Goal: Transaction & Acquisition: Purchase product/service

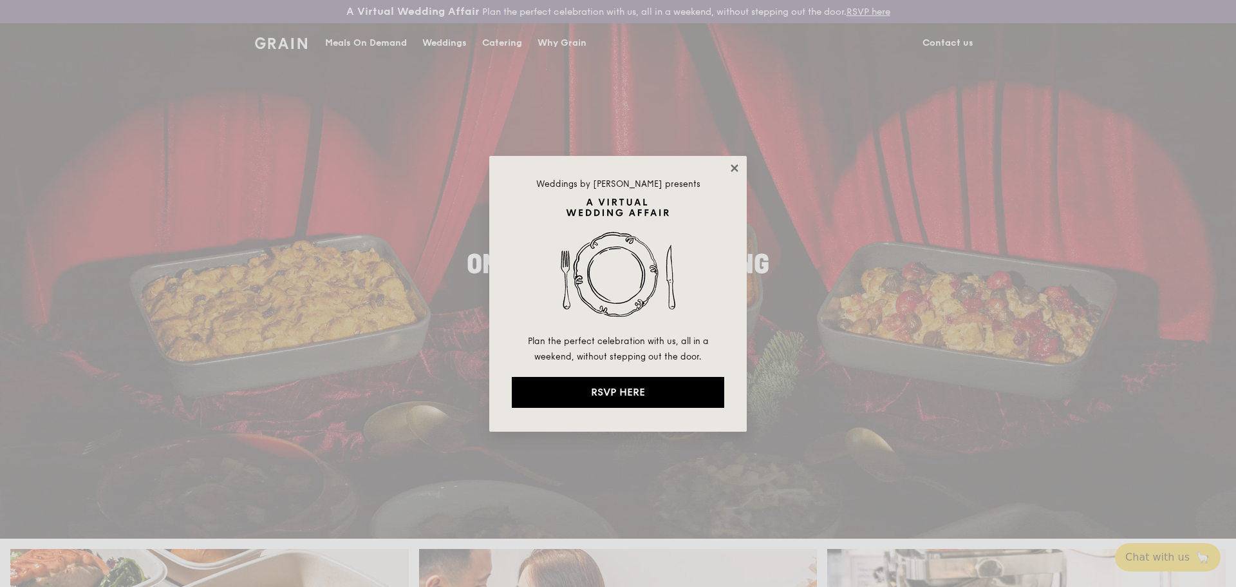
click at [733, 171] on icon at bounding box center [735, 168] width 12 height 12
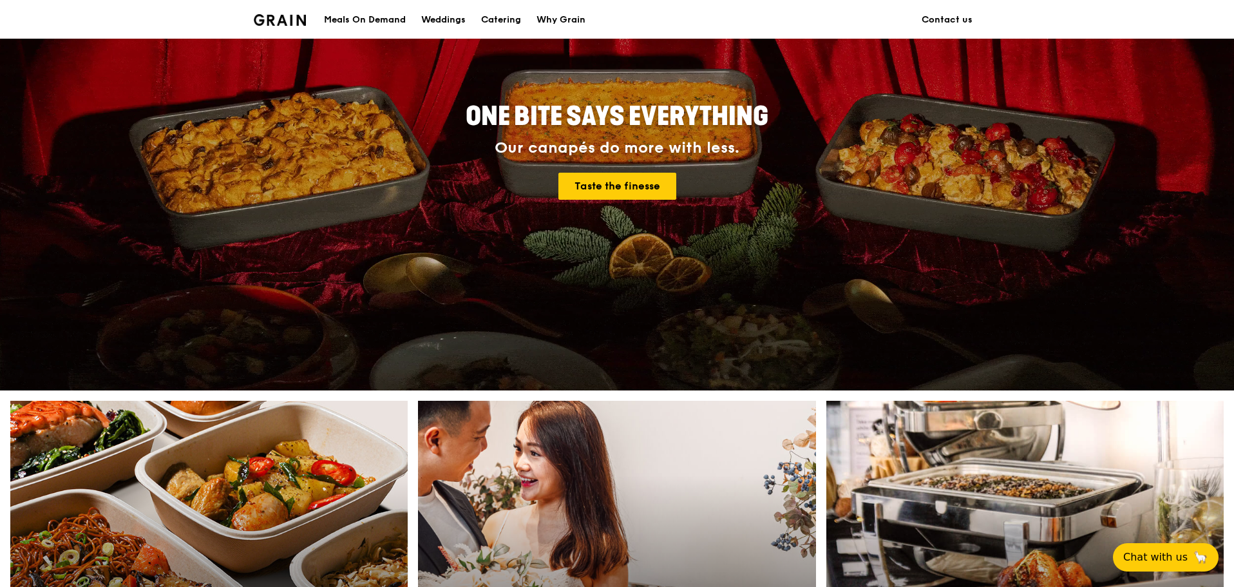
scroll to position [386, 0]
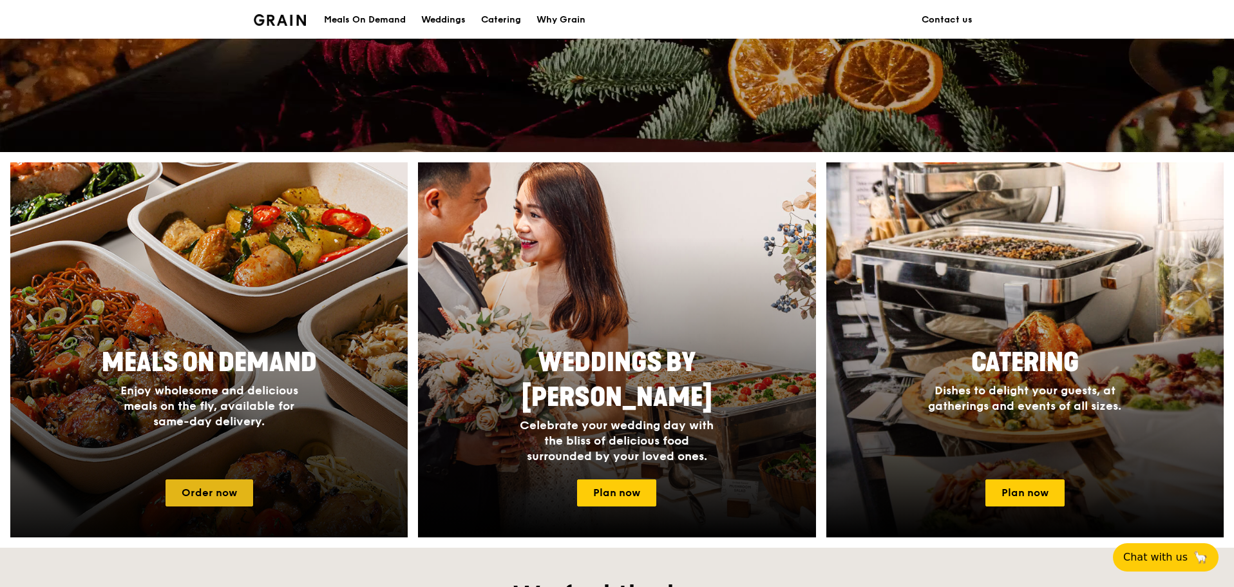
click at [222, 494] on link "Order now" at bounding box center [209, 492] width 88 height 27
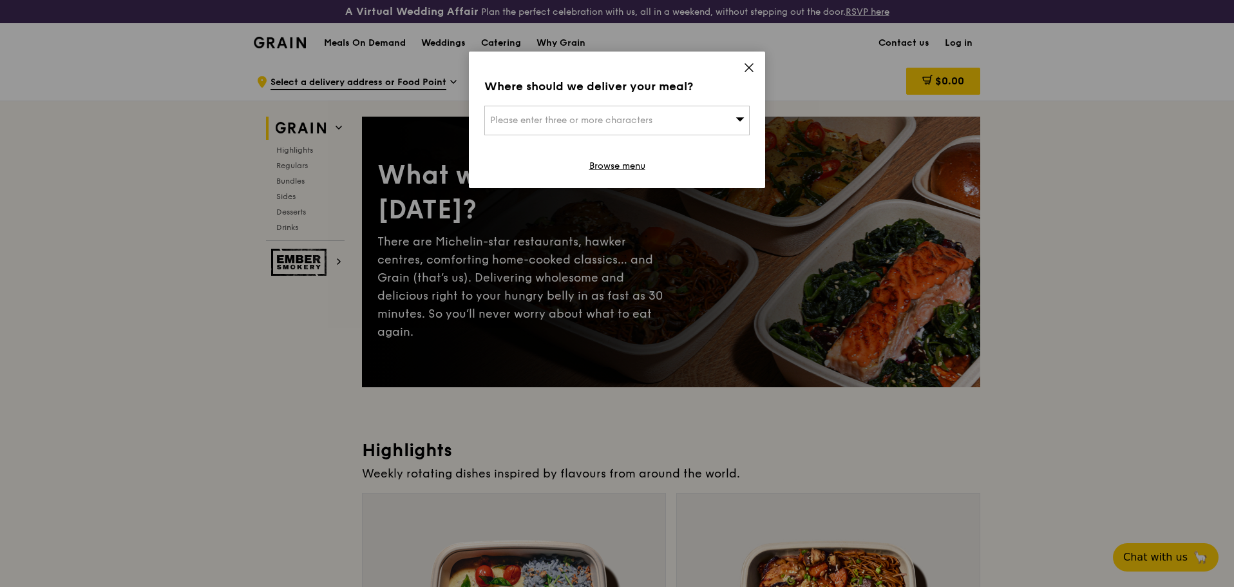
click at [603, 131] on div "Please enter three or more characters" at bounding box center [616, 121] width 265 height 30
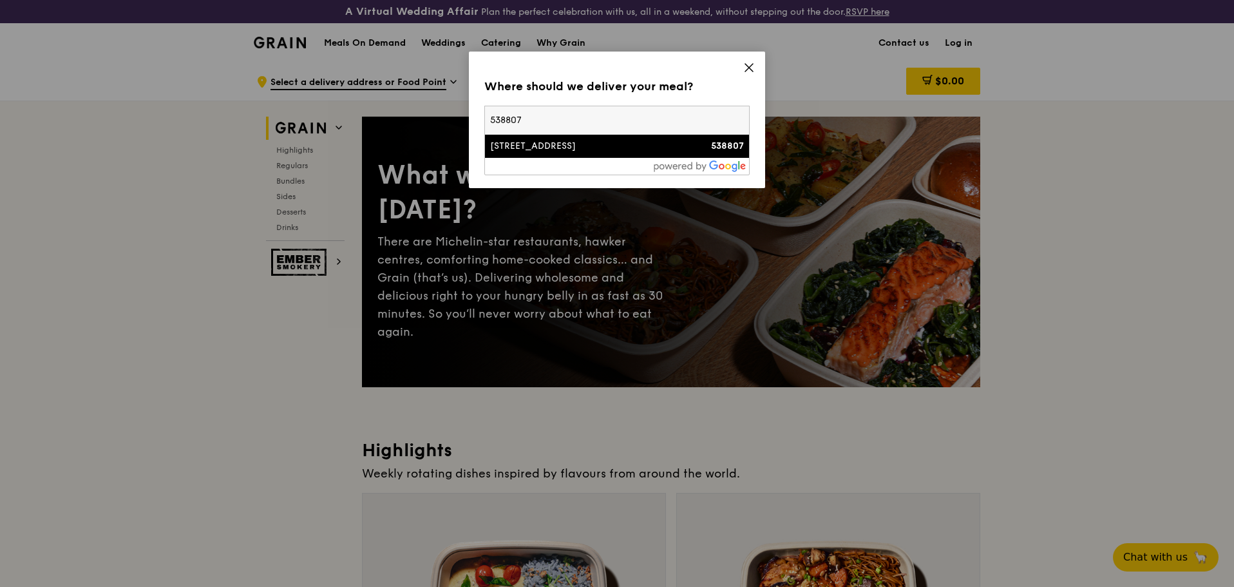
type input "538807"
click at [584, 153] on li "76 Hougang Avenue 7 538807" at bounding box center [617, 146] width 264 height 23
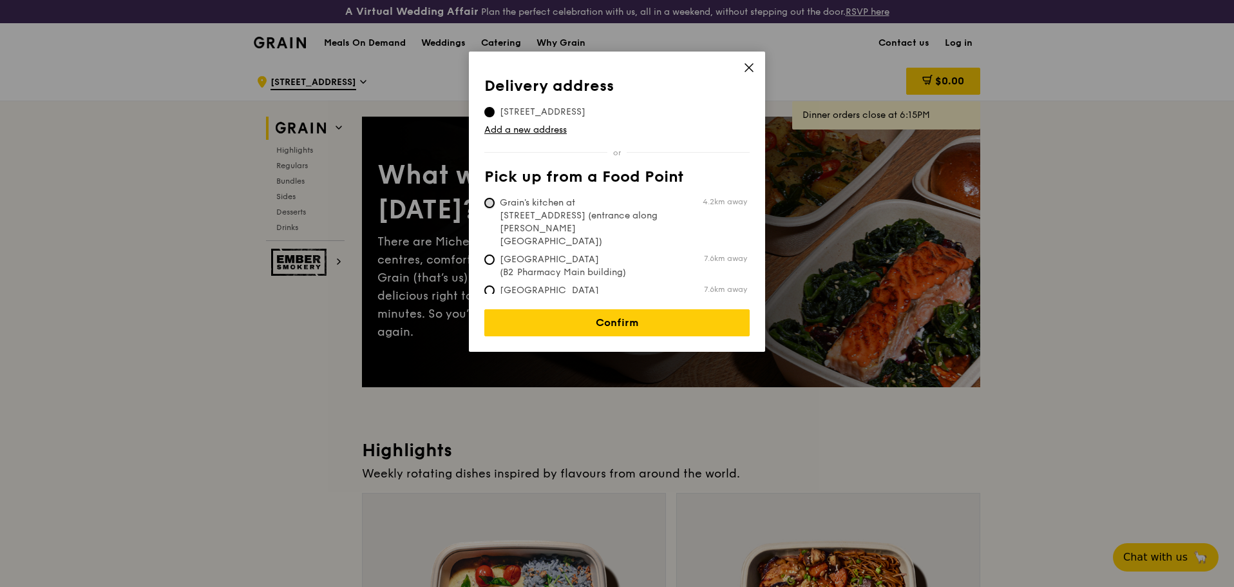
click at [489, 204] on input "Grain's kitchen at 5 Burn Road #05-01 (entrance along Harrison Road) 4.2km away" at bounding box center [489, 203] width 10 height 10
radio input "true"
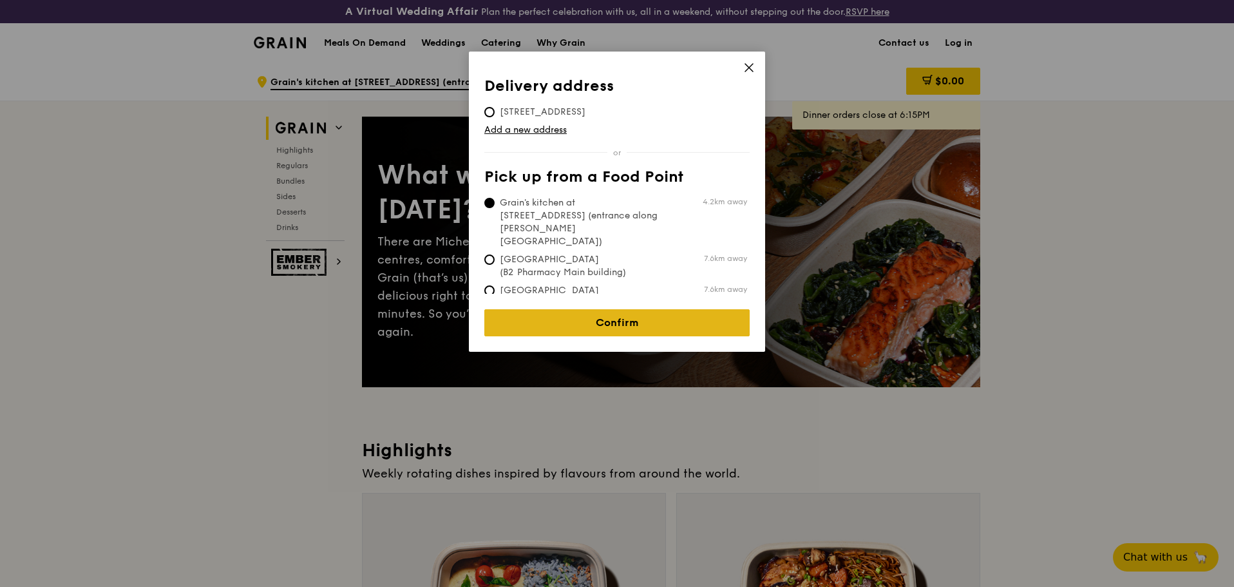
click at [545, 310] on link "Confirm" at bounding box center [616, 322] width 265 height 27
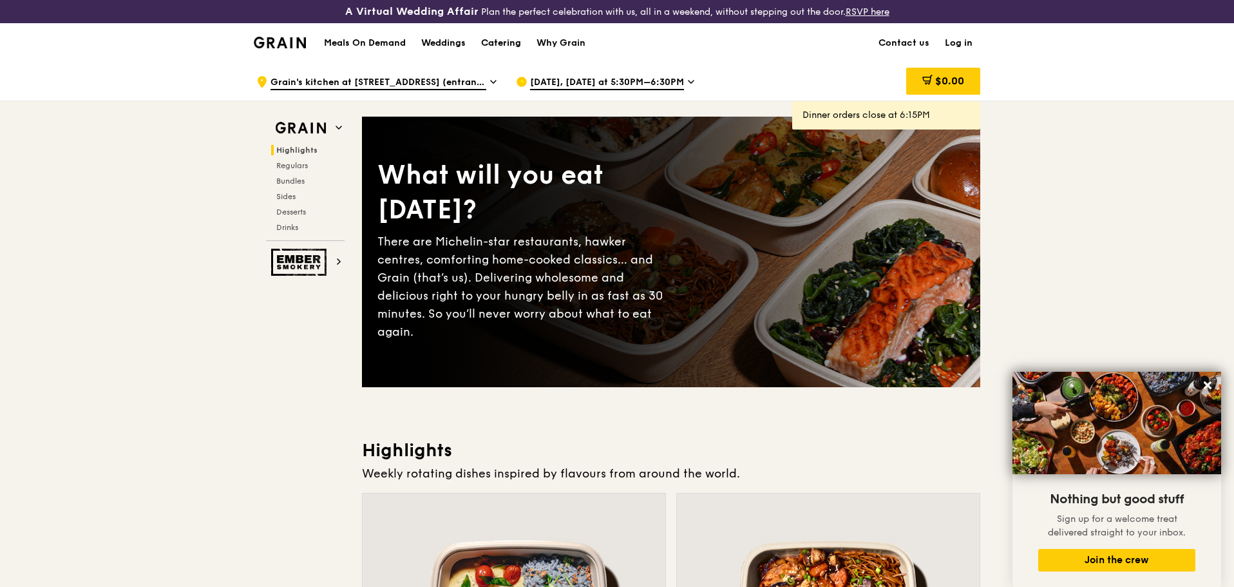
click at [493, 46] on div "Catering" at bounding box center [501, 43] width 40 height 39
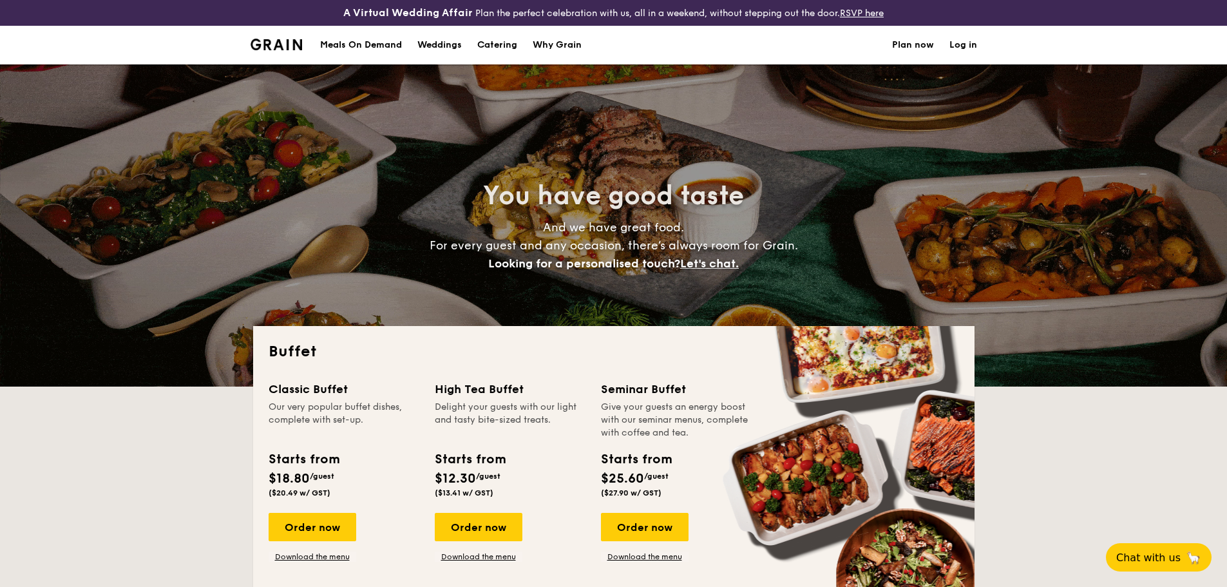
select select
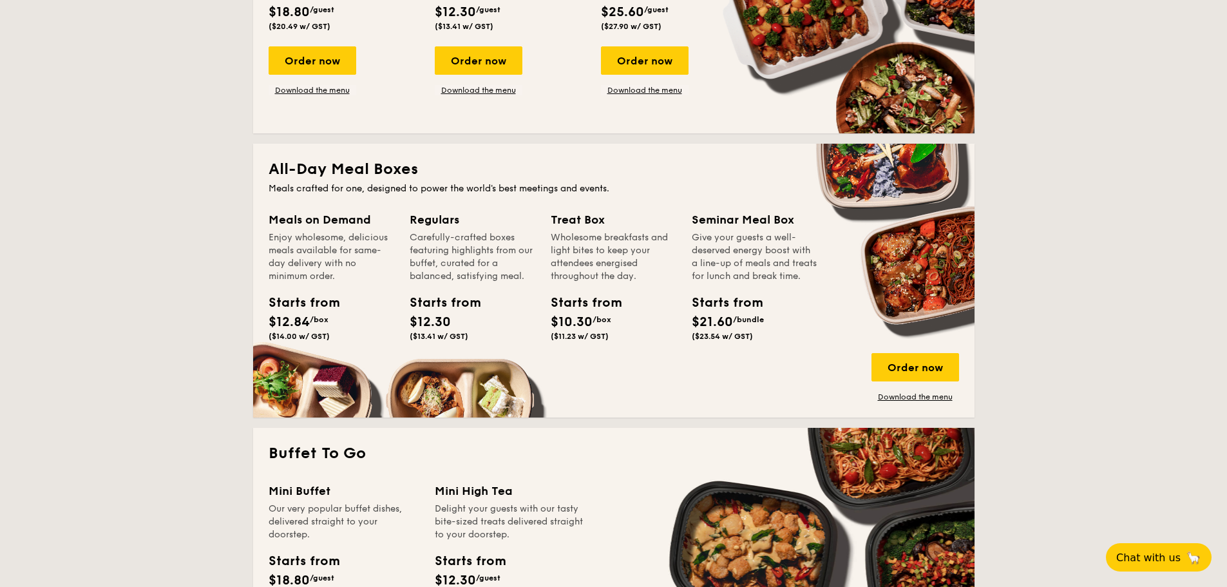
scroll to position [515, 0]
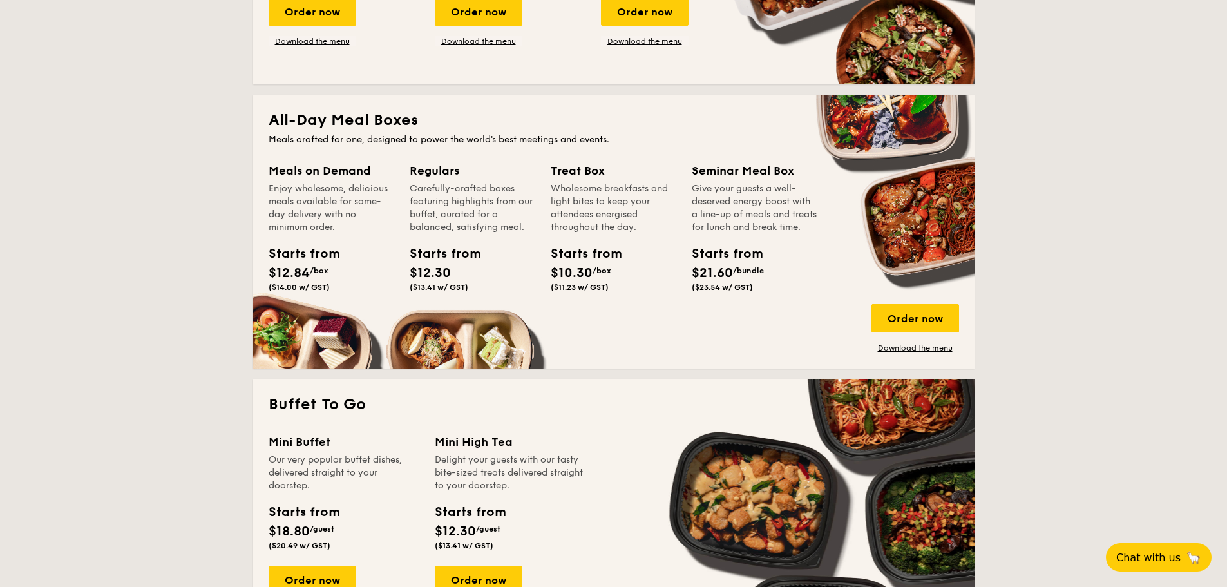
click at [317, 265] on div "Starts from $12.84 /box ($14.00 w/ GST)" at bounding box center [298, 268] width 58 height 48
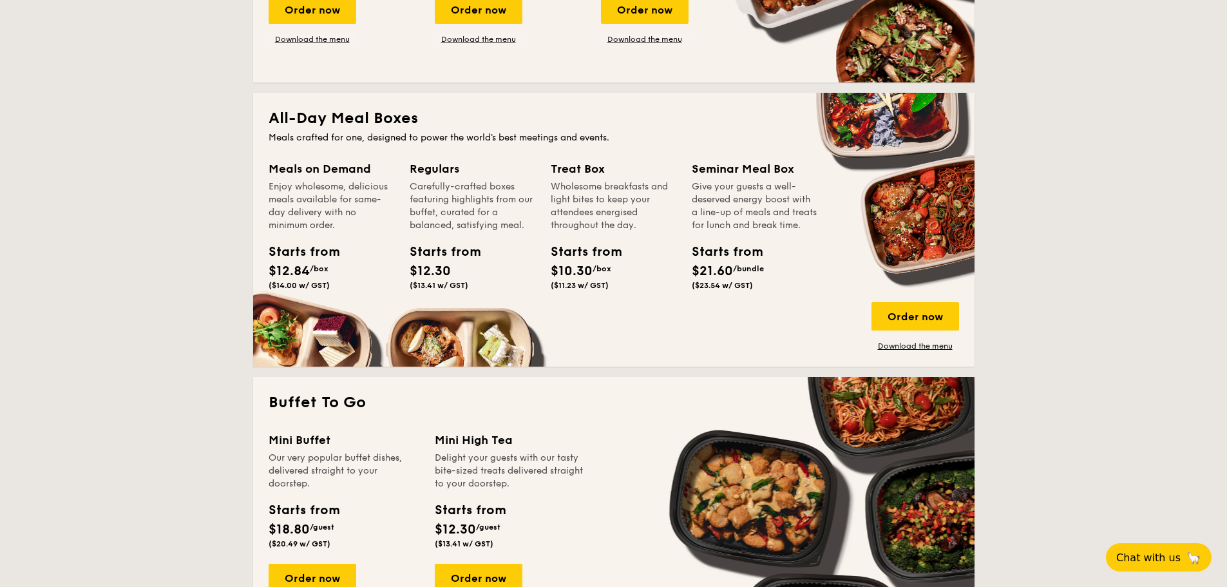
scroll to position [451, 0]
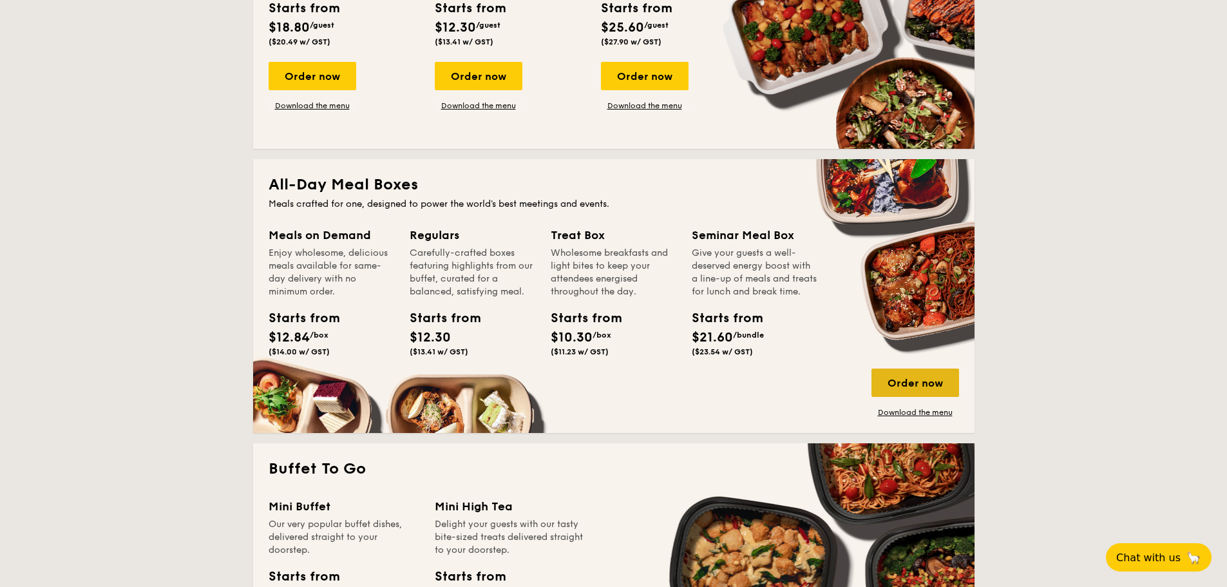
click at [900, 388] on div "Order now" at bounding box center [915, 382] width 88 height 28
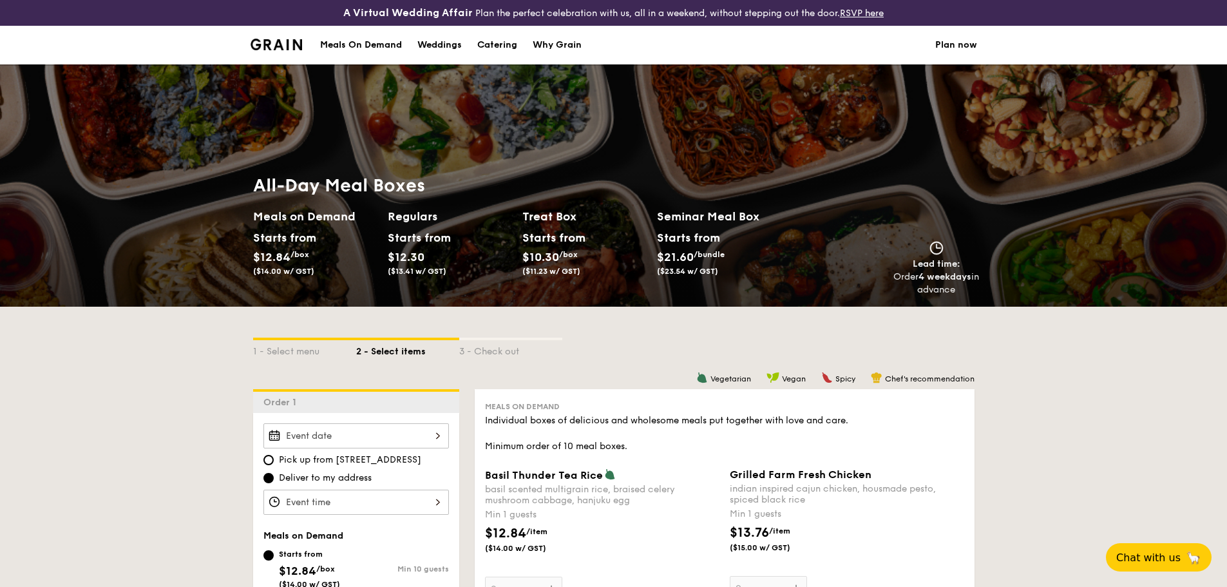
click at [294, 50] on li at bounding box center [281, 45] width 62 height 39
click at [493, 41] on div "Catering" at bounding box center [497, 45] width 40 height 39
select select
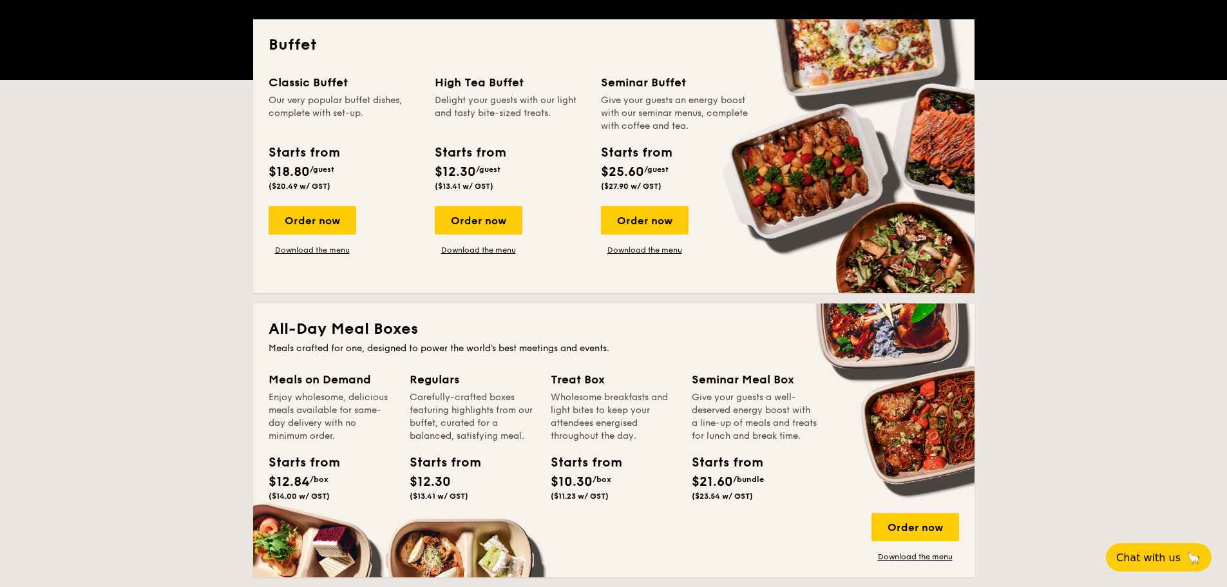
scroll to position [193, 0]
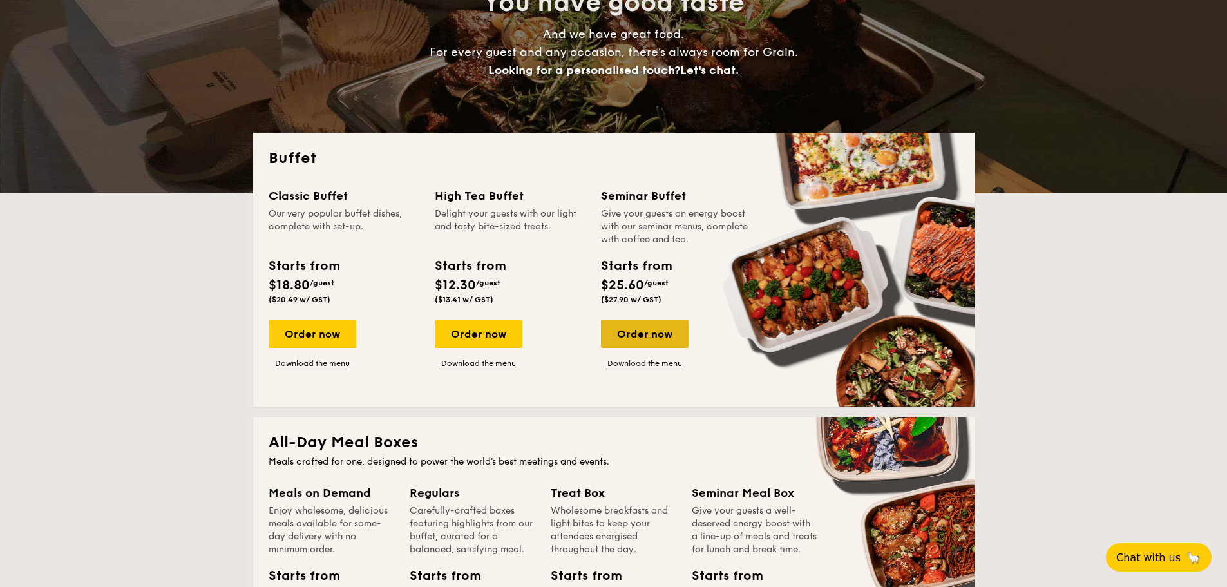
click at [665, 334] on div "Order now" at bounding box center [645, 333] width 88 height 28
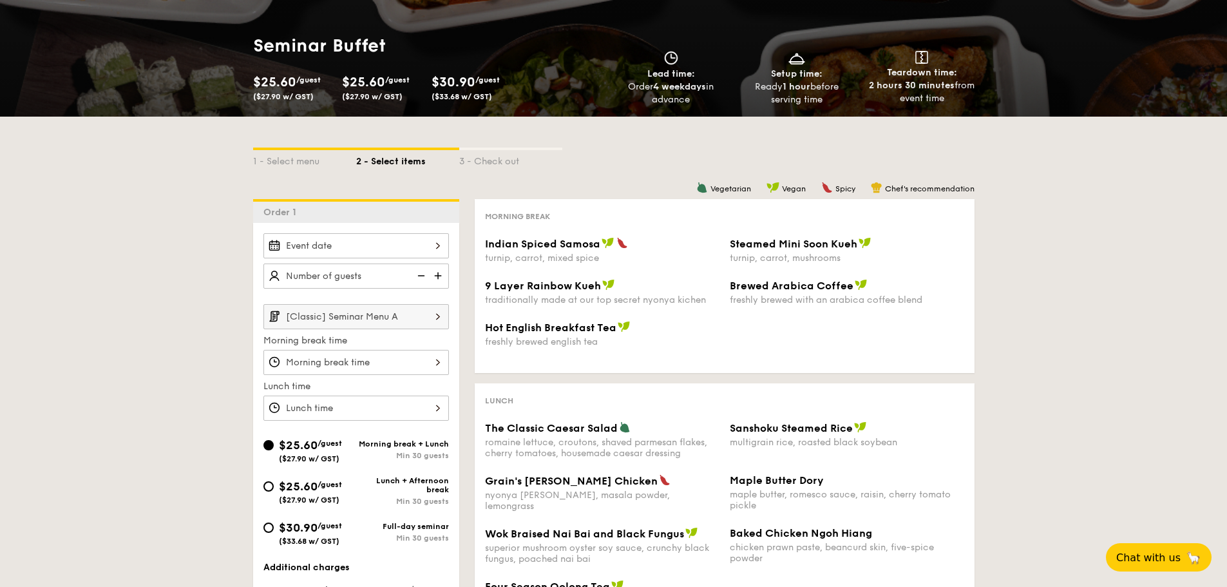
scroll to position [129, 0]
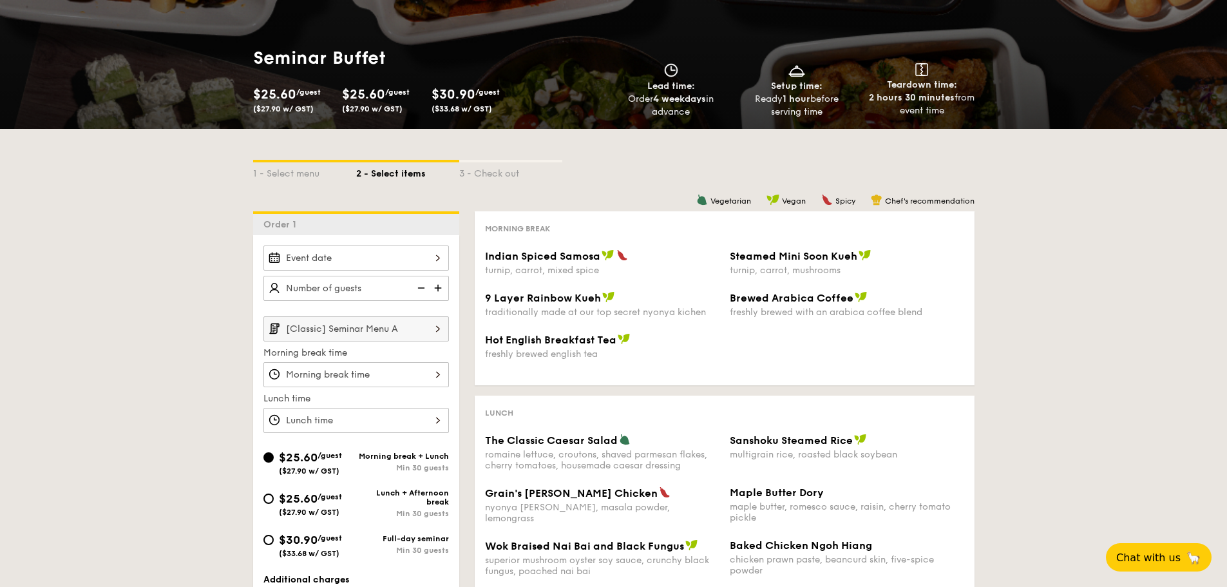
click at [350, 376] on div at bounding box center [355, 374] width 185 height 25
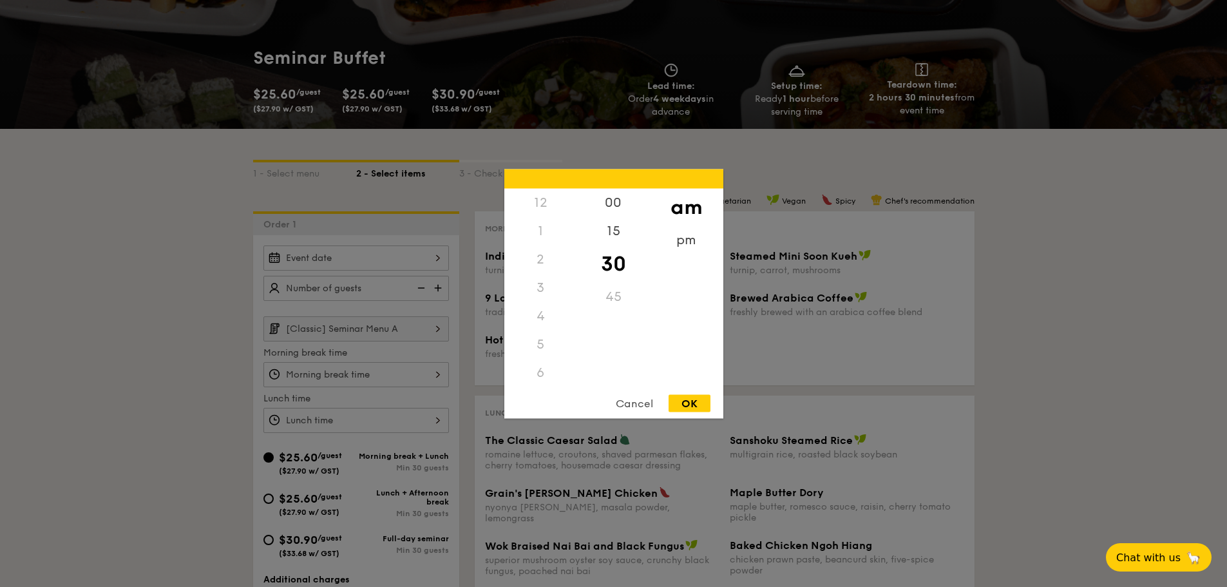
scroll to position [142, 0]
click at [145, 375] on div at bounding box center [613, 293] width 1227 height 587
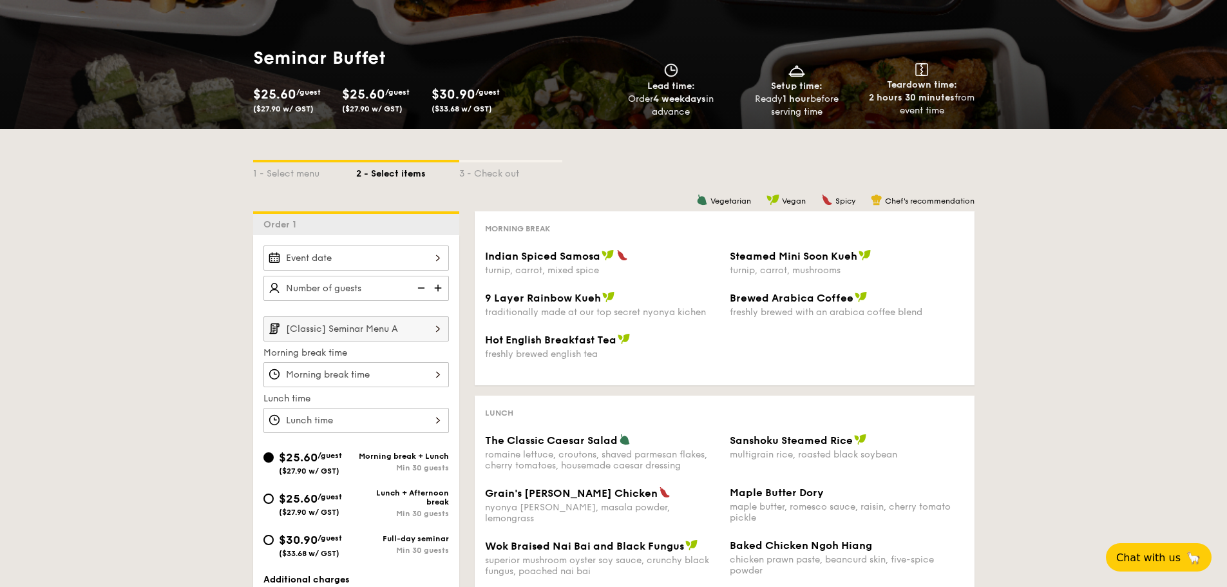
click at [305, 340] on input "[Classic] Seminar Menu A" at bounding box center [355, 328] width 185 height 25
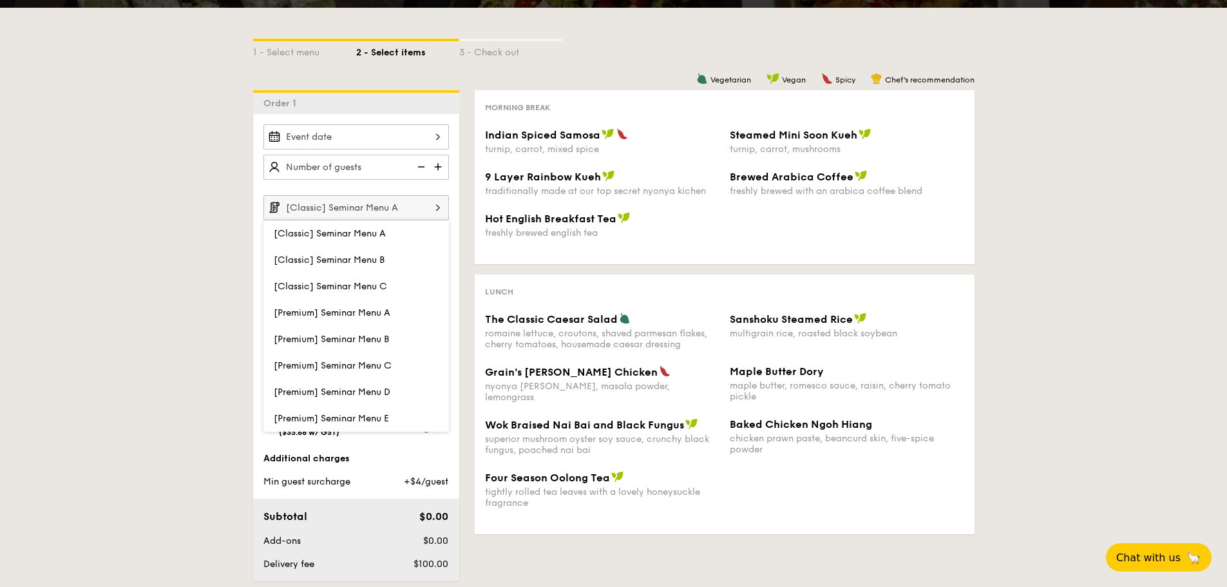
scroll to position [258, 0]
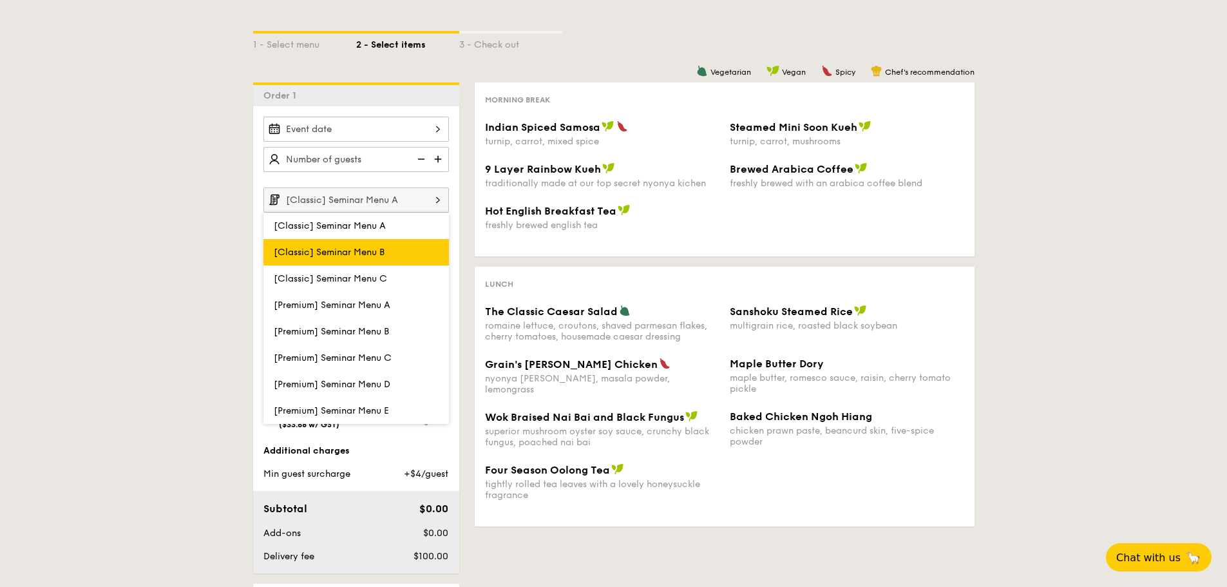
click at [323, 249] on span "[Classic] Seminar Menu B" at bounding box center [329, 252] width 111 height 11
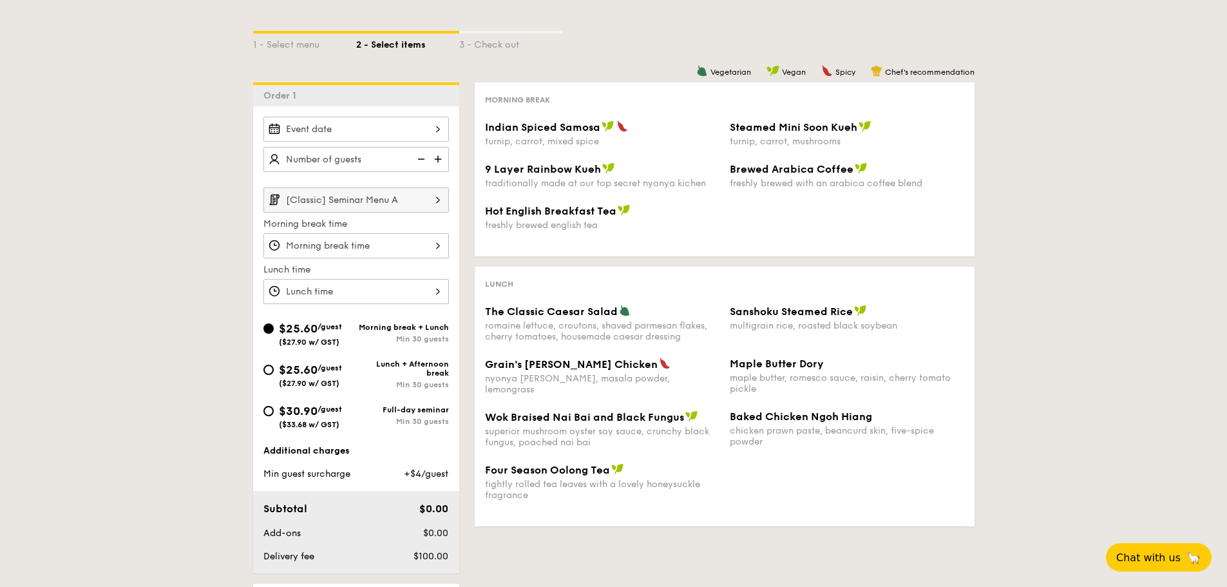
click at [406, 206] on input "[Classic] Seminar Menu A" at bounding box center [355, 199] width 185 height 25
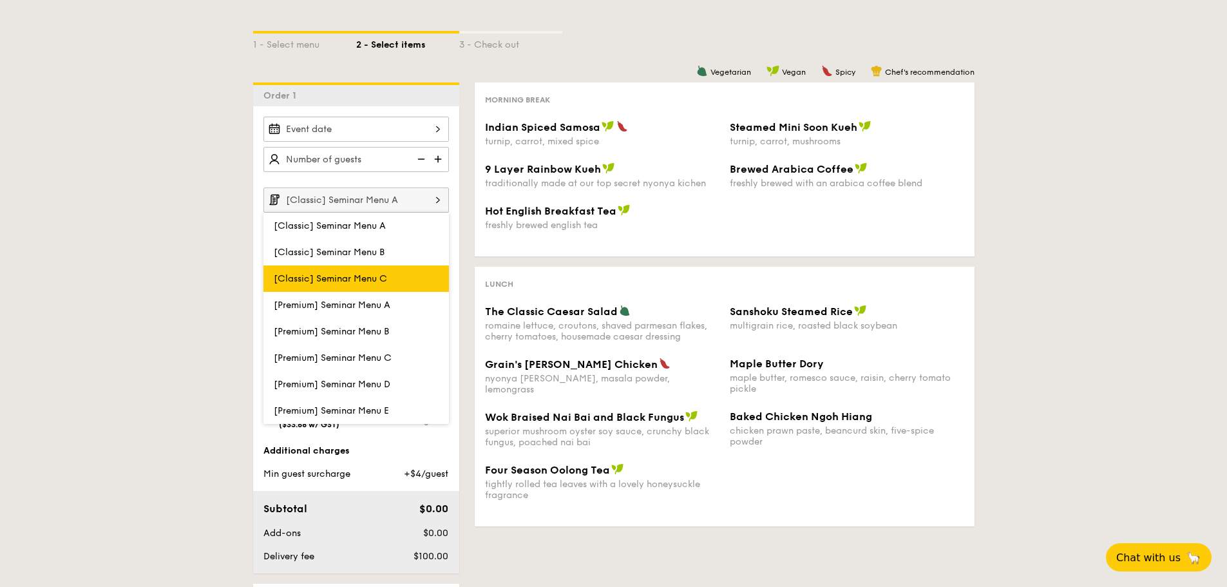
click at [397, 270] on label "[Classic] Seminar Menu C" at bounding box center [355, 278] width 185 height 26
click at [0, 0] on input "[Classic] Seminar Menu C" at bounding box center [0, 0] width 0 height 0
type input "[Classic] Seminar Menu C"
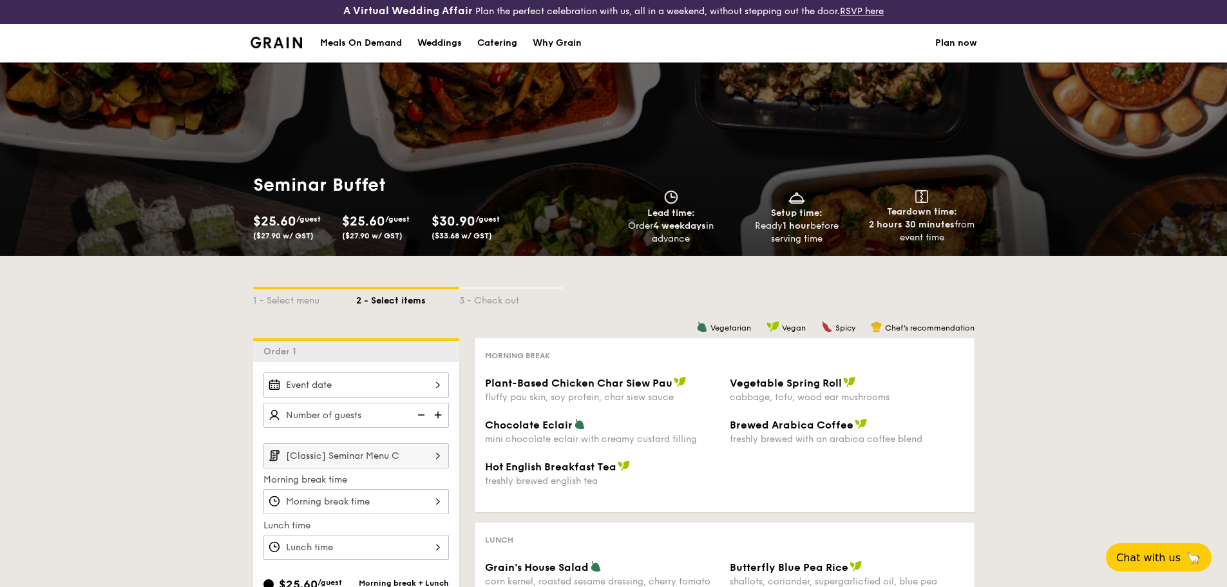
scroll to position [0, 0]
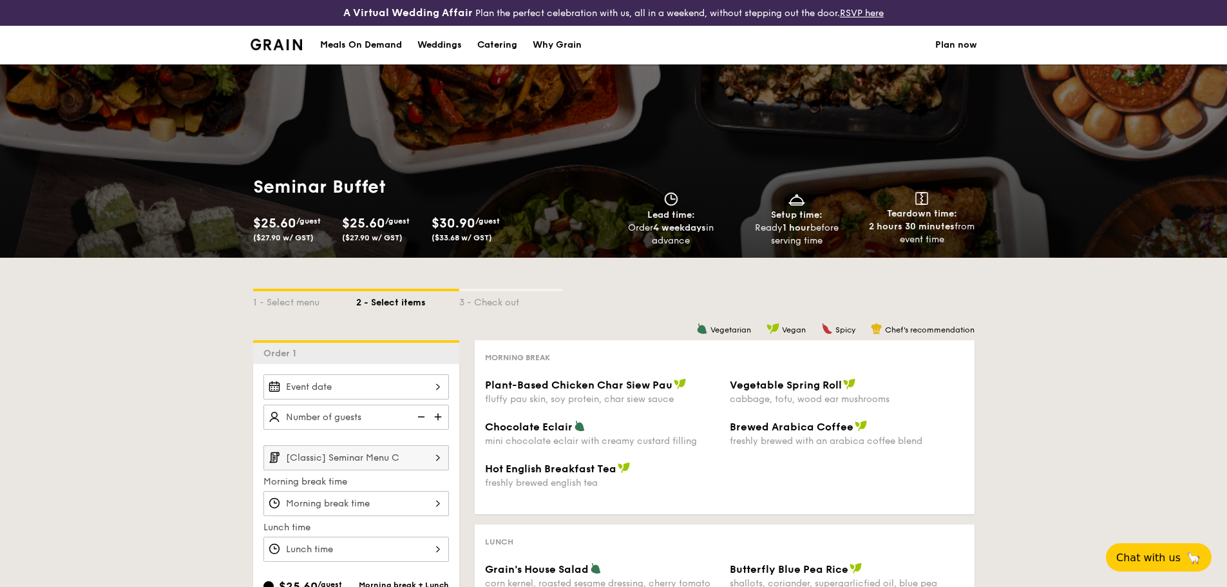
click at [483, 46] on div "Catering" at bounding box center [497, 45] width 40 height 39
select select
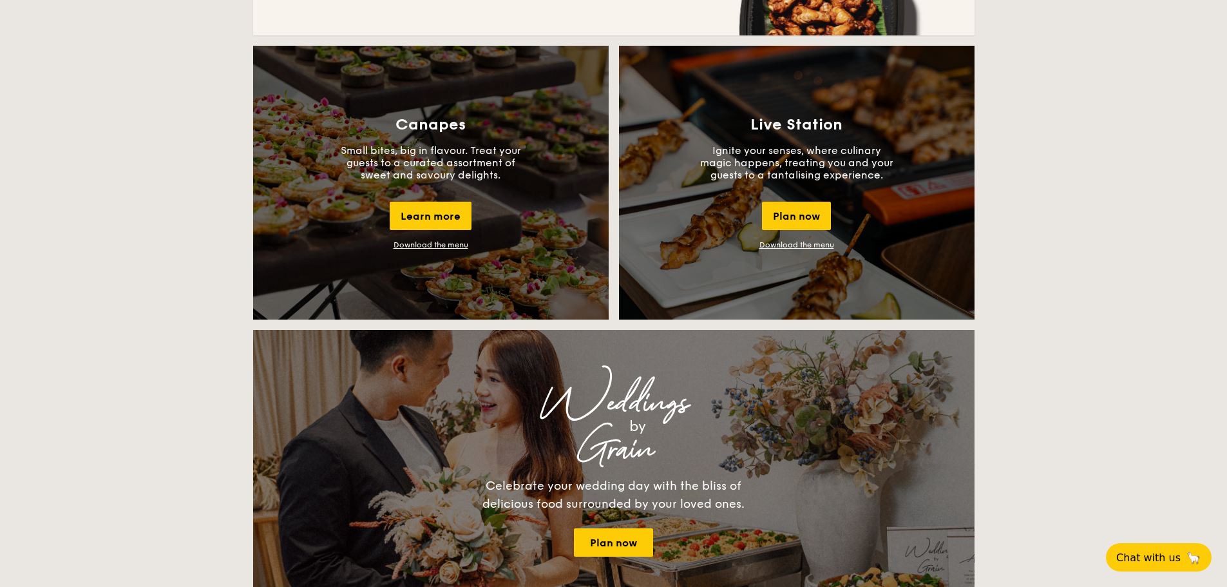
scroll to position [1030, 0]
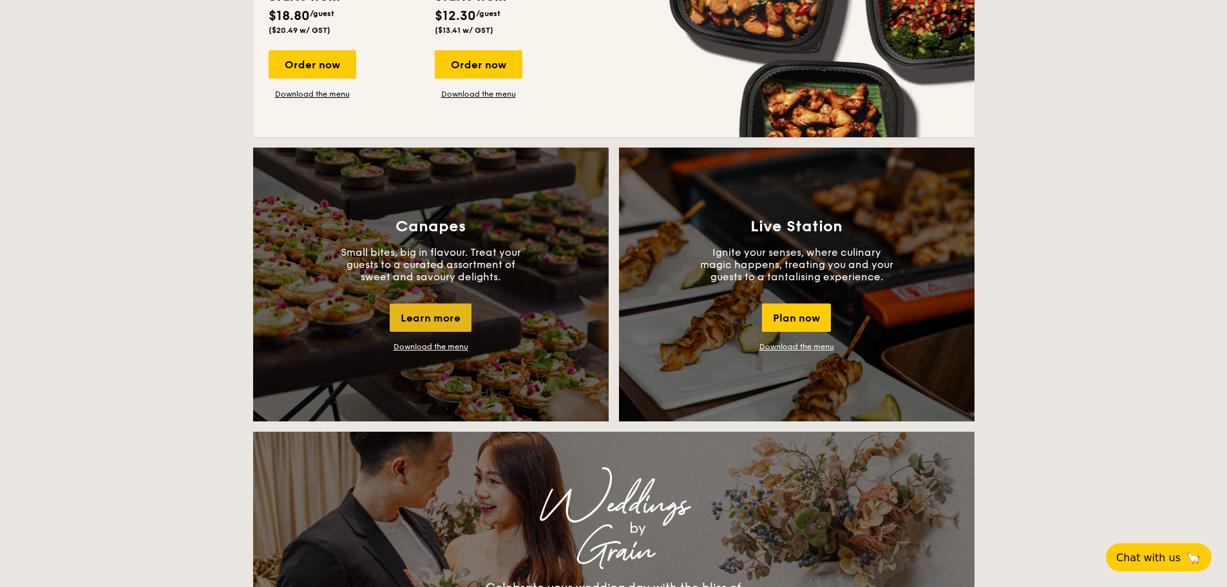
click at [442, 325] on div "Learn more" at bounding box center [431, 317] width 82 height 28
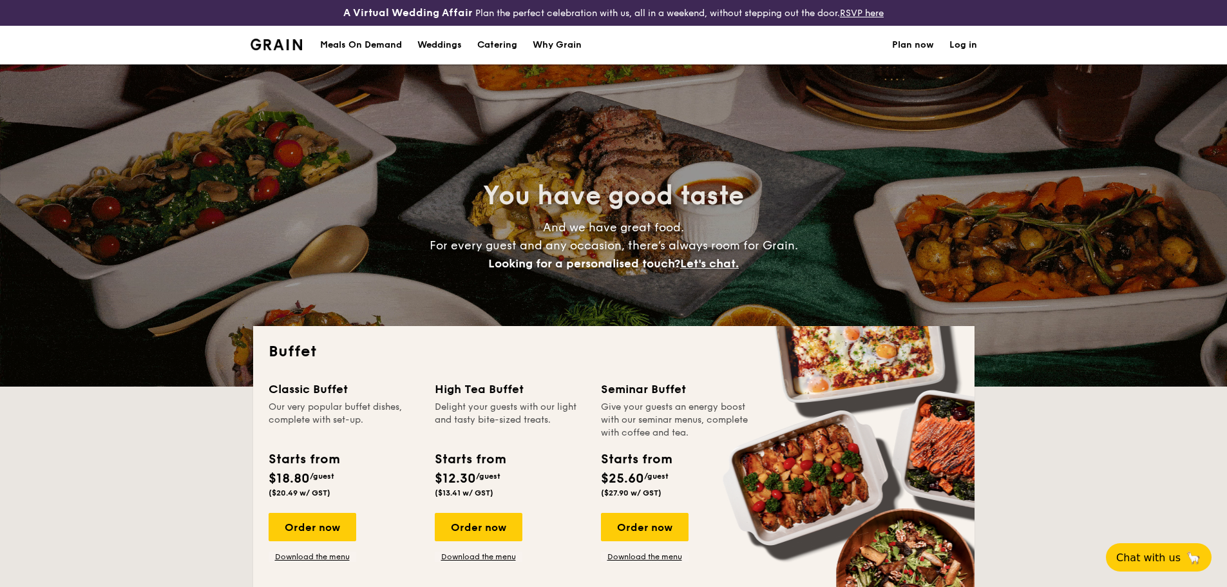
select select
click at [457, 48] on div "Weddings" at bounding box center [439, 45] width 44 height 39
select select
